Goal: Task Accomplishment & Management: Manage account settings

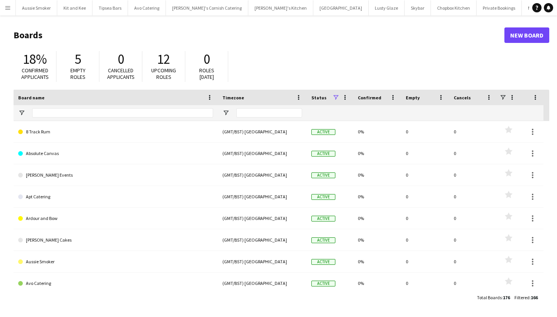
click at [5, 9] on app-icon "Menu" at bounding box center [8, 8] width 6 height 6
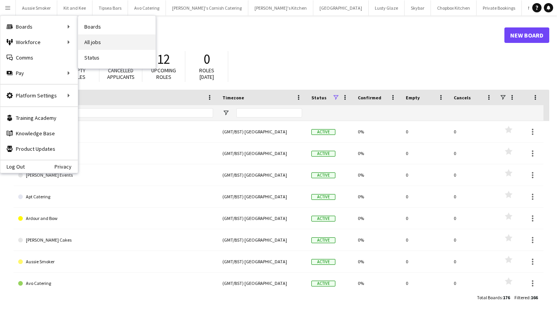
click at [100, 44] on link "All jobs" at bounding box center [116, 41] width 77 height 15
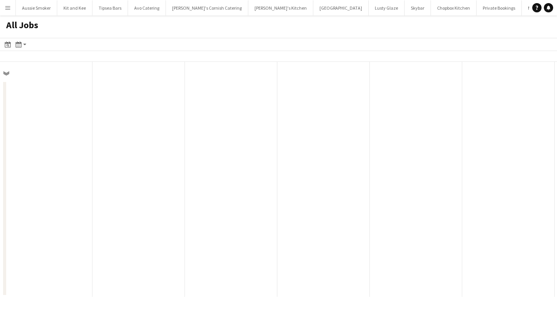
scroll to position [0, 185]
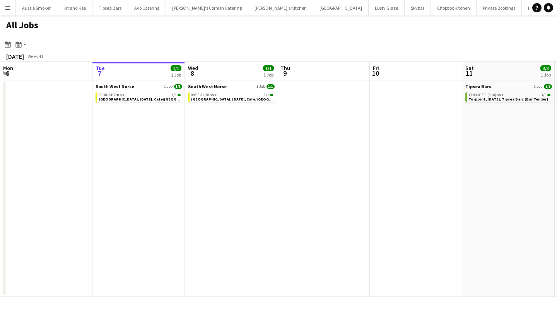
click at [5, 10] on app-icon "Menu" at bounding box center [8, 8] width 6 height 6
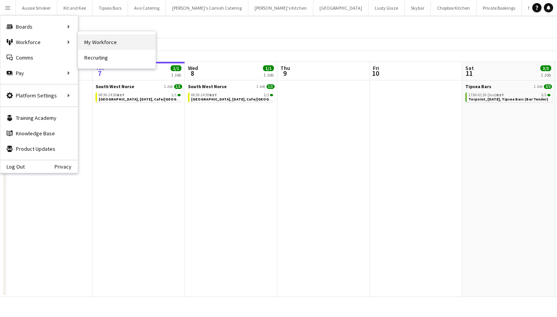
click at [110, 43] on link "My Workforce" at bounding box center [116, 41] width 77 height 15
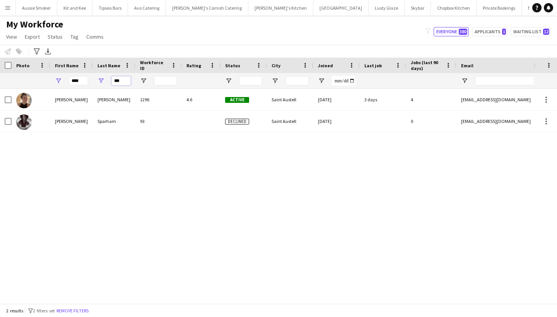
click at [124, 81] on input "***" at bounding box center [120, 80] width 19 height 9
type input "*"
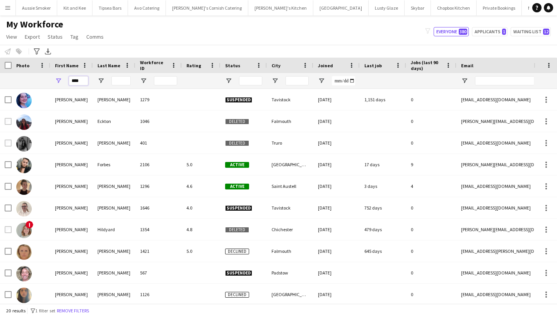
click at [84, 80] on input "****" at bounding box center [78, 80] width 19 height 9
type input "*"
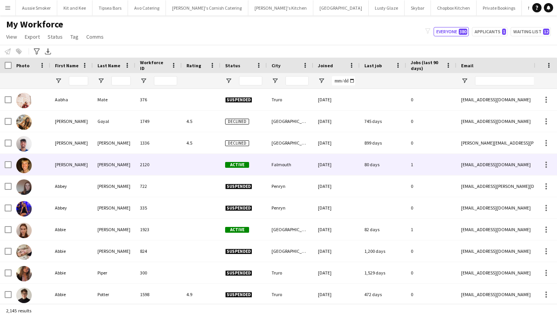
click at [58, 163] on div "[PERSON_NAME]" at bounding box center [71, 164] width 43 height 21
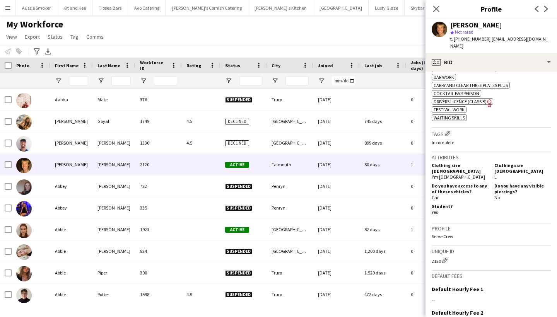
scroll to position [328, 0]
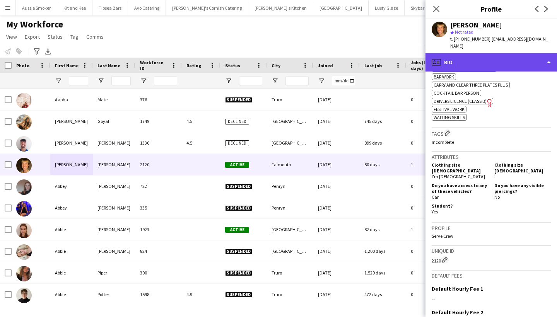
click at [491, 55] on div "profile Bio" at bounding box center [490, 62] width 131 height 19
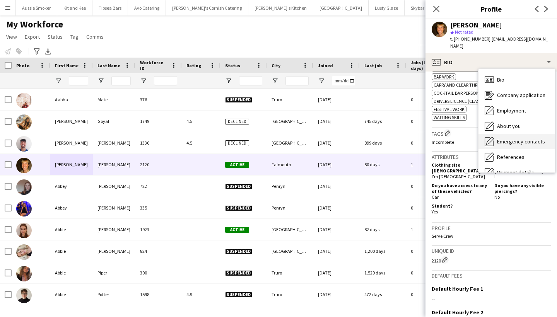
click at [507, 138] on span "Emergency contacts" at bounding box center [521, 141] width 48 height 7
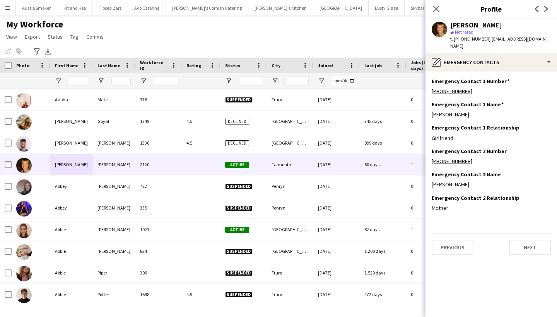
click at [10, 5] on app-icon "Menu" at bounding box center [8, 8] width 6 height 6
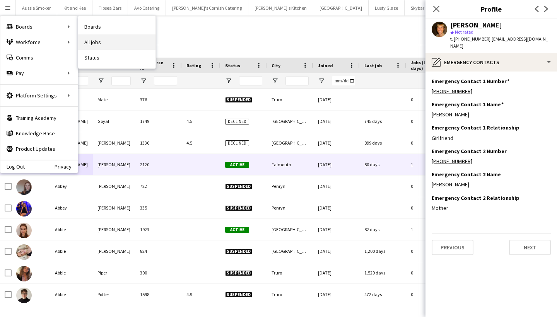
click at [109, 39] on link "All jobs" at bounding box center [116, 41] width 77 height 15
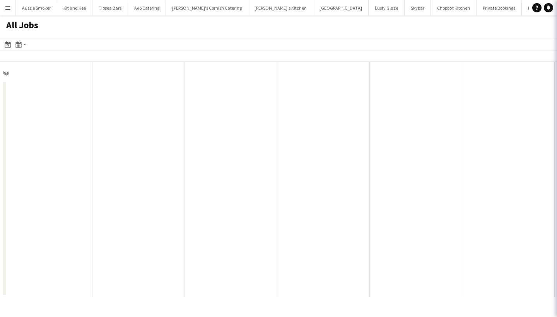
scroll to position [0, 185]
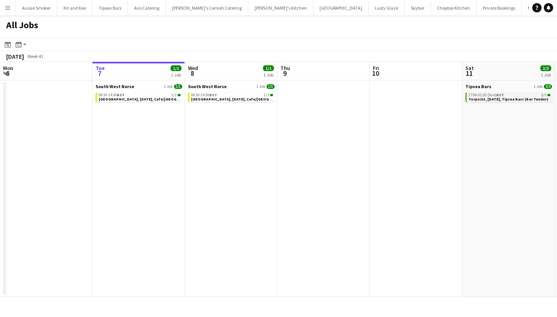
click at [505, 98] on span "Torpoint, [DATE], Tipsea Bars (Bar Tender)" at bounding box center [508, 99] width 80 height 5
